Goal: Transaction & Acquisition: Obtain resource

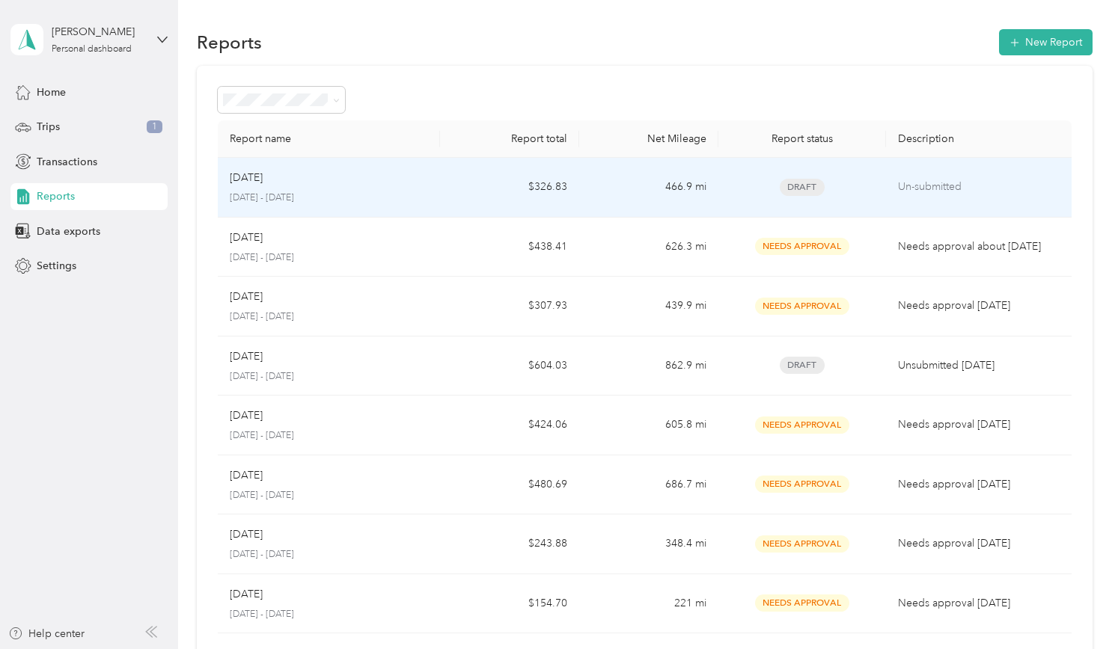
click at [486, 194] on td "$326.83" at bounding box center [509, 188] width 139 height 60
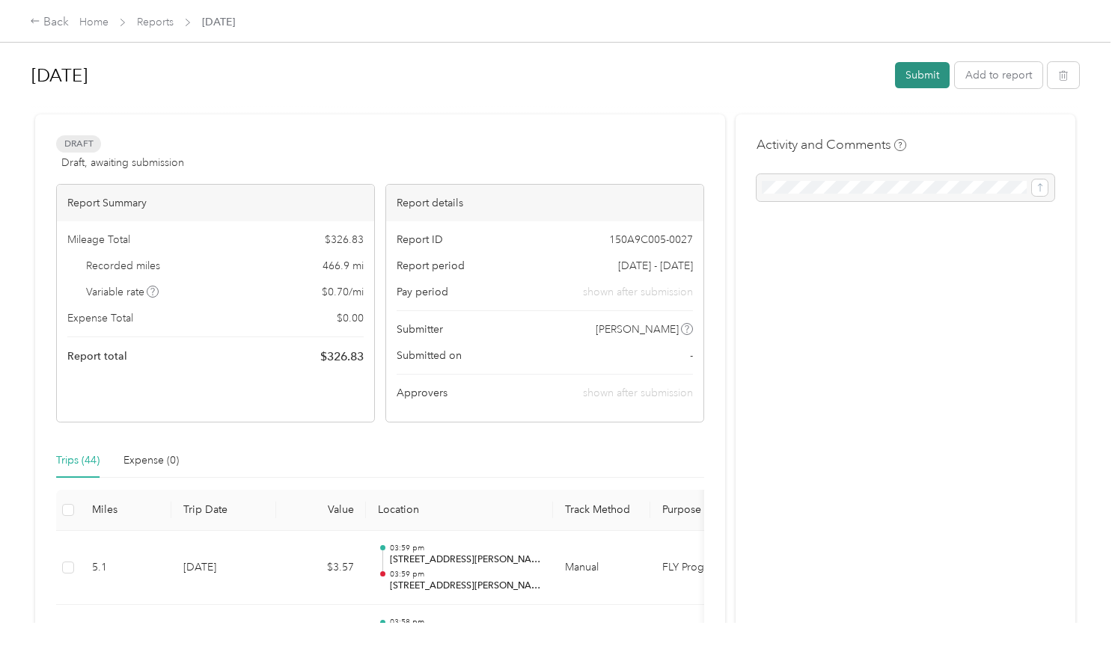
click at [911, 84] on button "Submit" at bounding box center [922, 75] width 55 height 26
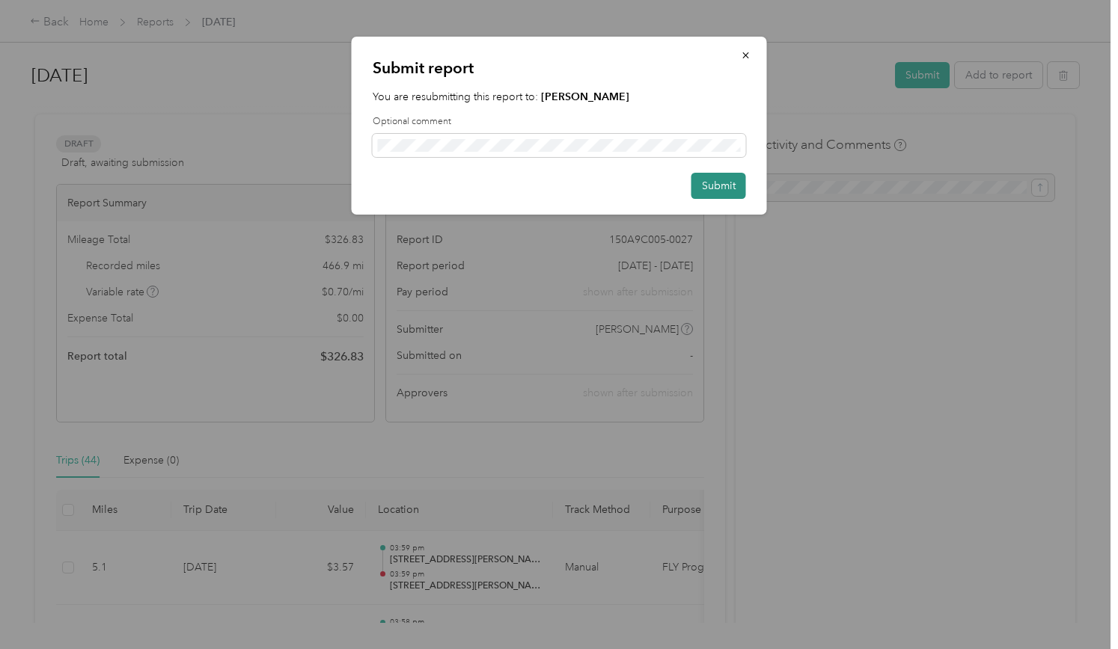
click at [726, 179] on button "Submit" at bounding box center [718, 186] width 55 height 26
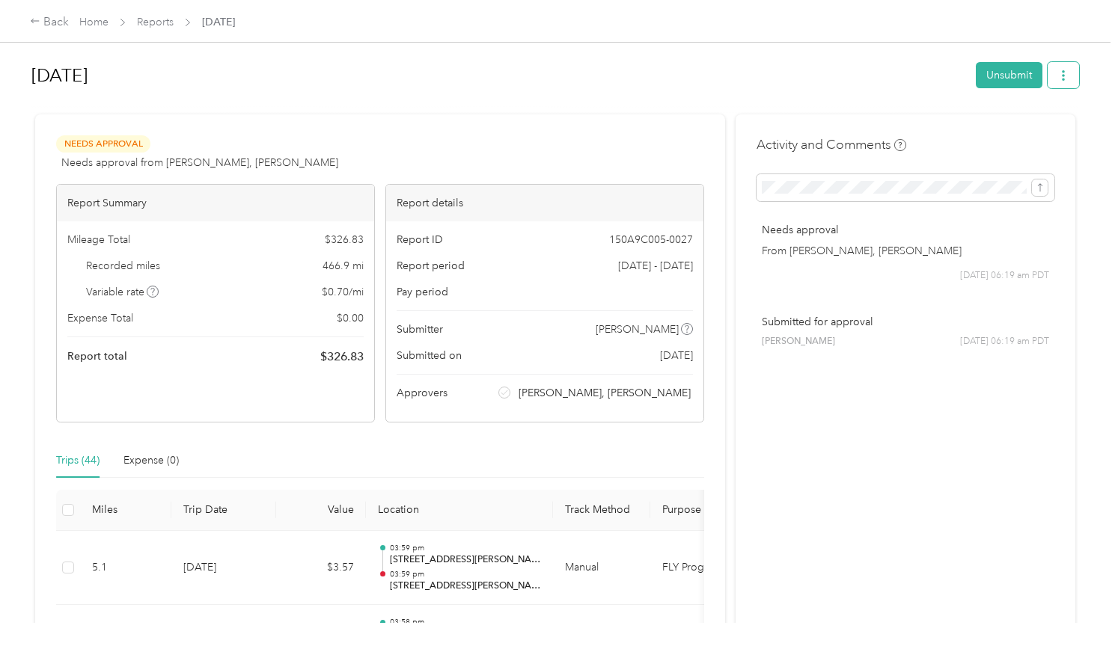
click at [1060, 86] on button "button" at bounding box center [1062, 75] width 31 height 26
click at [1032, 121] on li "Download" at bounding box center [1021, 130] width 110 height 26
click at [983, 132] on icon at bounding box center [981, 130] width 10 height 10
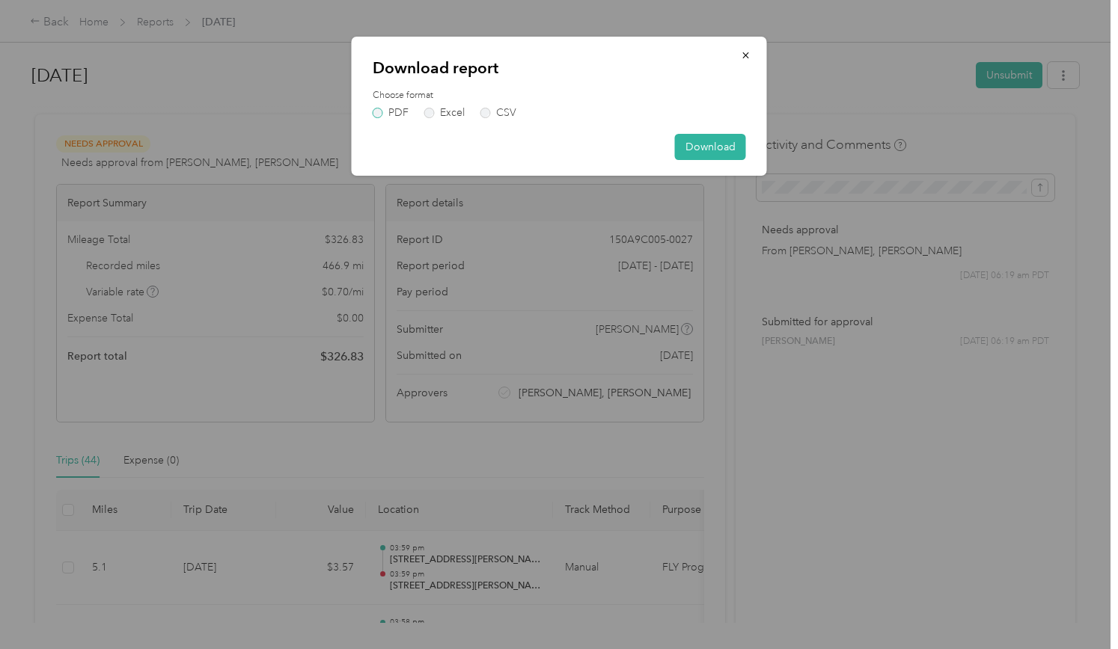
click at [376, 110] on label "PDF" at bounding box center [391, 113] width 36 height 10
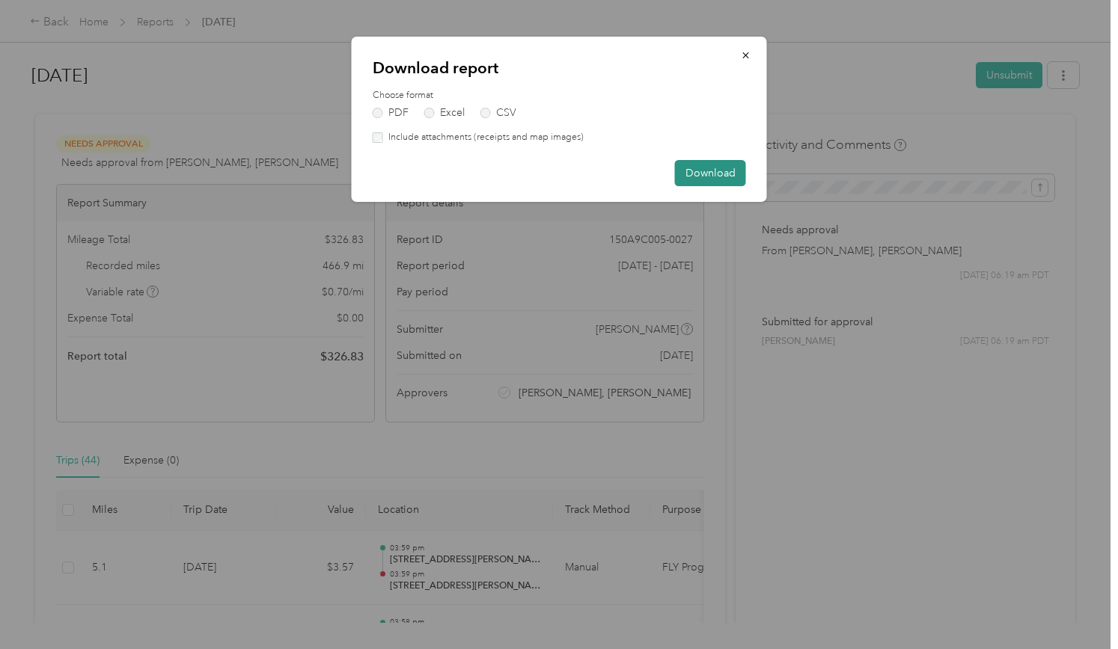
click at [702, 179] on button "Download" at bounding box center [710, 173] width 71 height 26
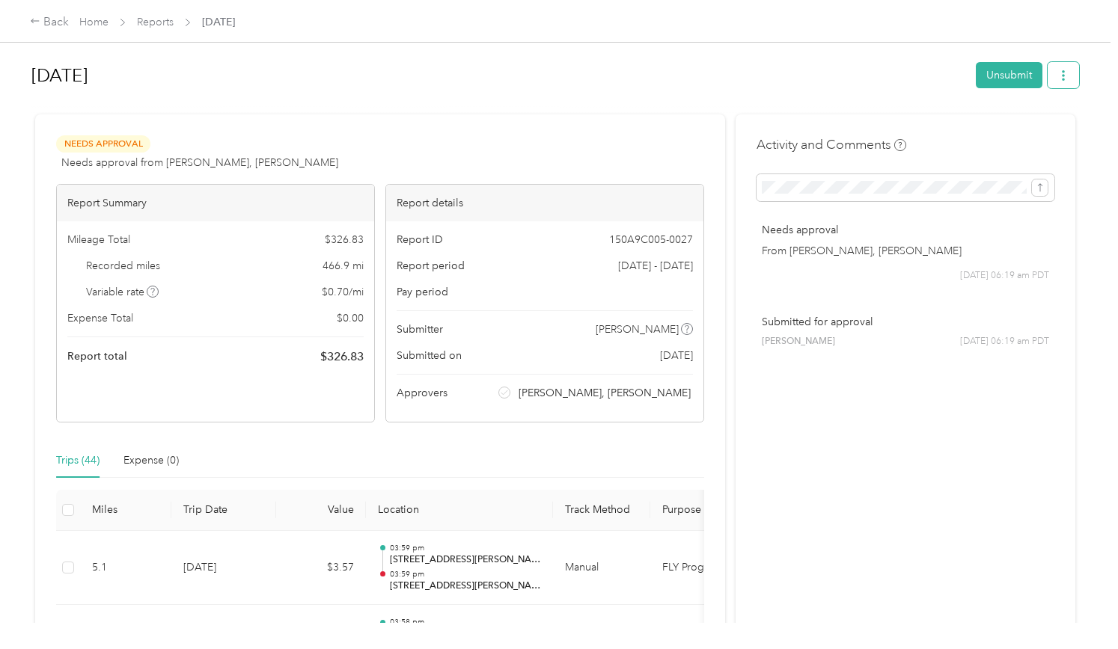
click at [1051, 78] on button "button" at bounding box center [1062, 75] width 31 height 26
click at [1010, 131] on span "Download" at bounding box center [1016, 130] width 49 height 16
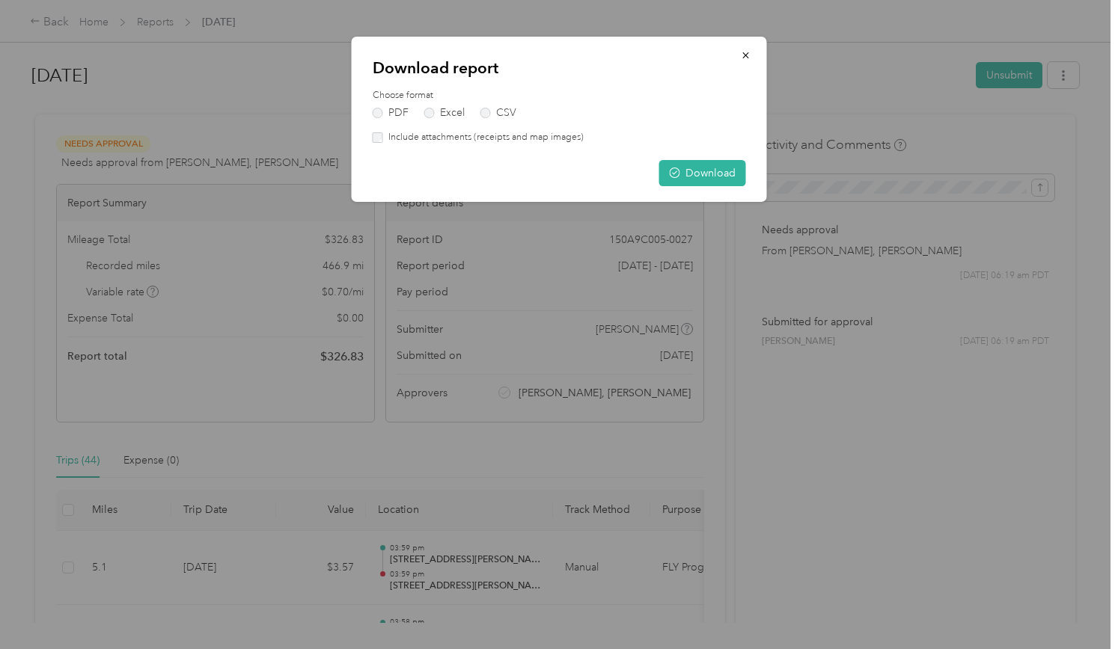
click at [426, 117] on label "Excel" at bounding box center [444, 113] width 40 height 10
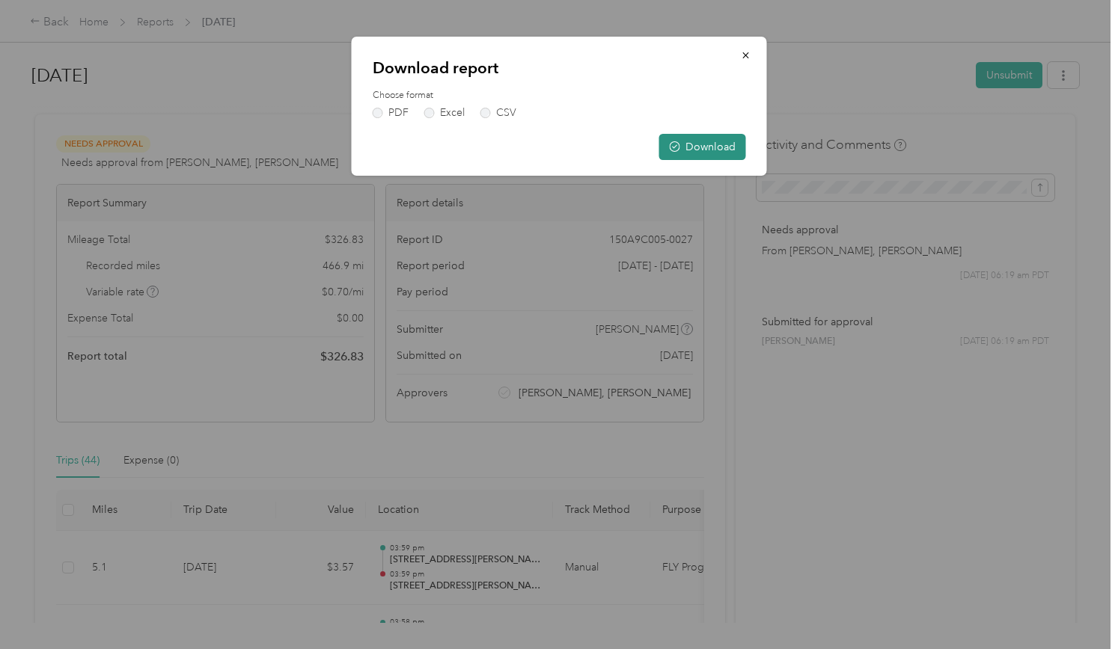
click at [699, 155] on button "Download" at bounding box center [702, 147] width 87 height 26
